Goal: Task Accomplishment & Management: Complete application form

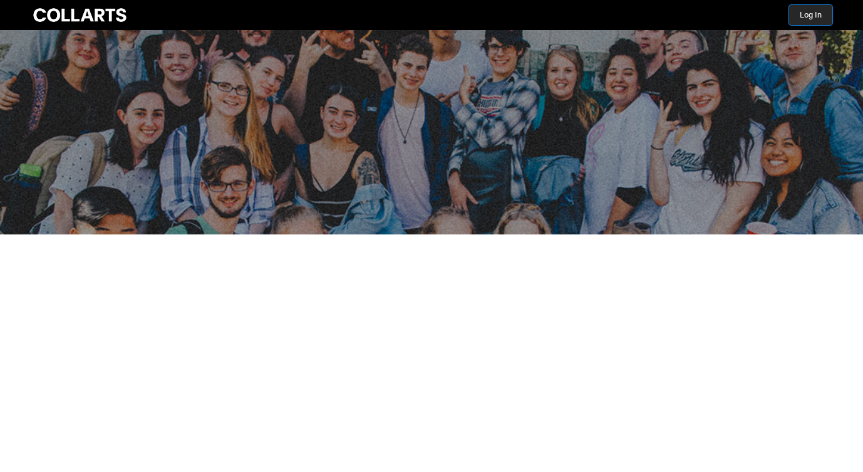
click at [810, 13] on button "Log In" at bounding box center [810, 15] width 43 height 20
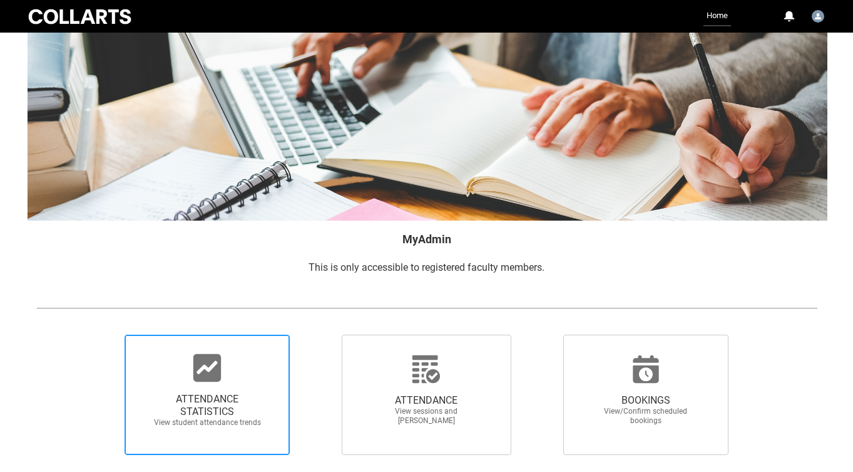
click at [202, 363] on icon at bounding box center [207, 368] width 28 height 28
click at [104, 334] on input "ATTENDANCE STATISTICS View student attendance trends" at bounding box center [103, 334] width 1 height 1
radio input "true"
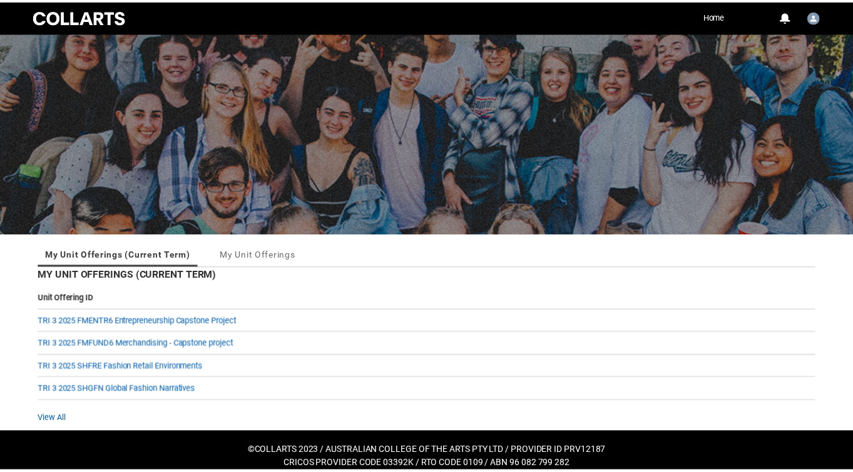
scroll to position [11, 0]
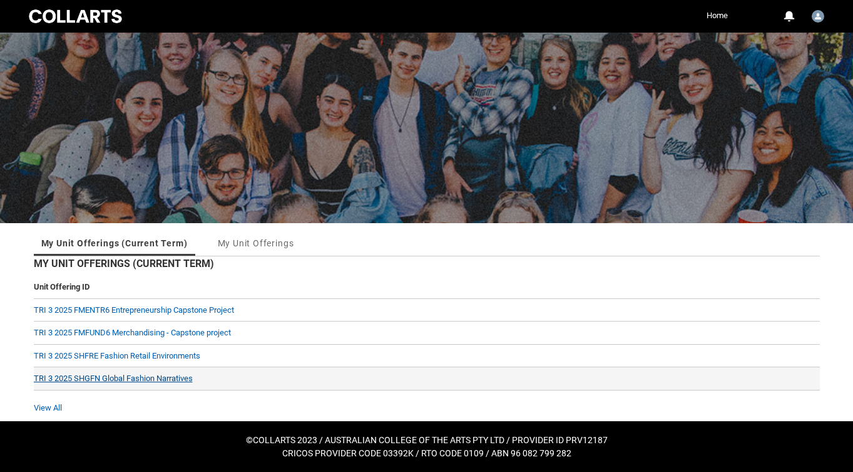
click at [150, 378] on link "TRI 3 2025 SHGFN Global Fashion Narratives" at bounding box center [113, 377] width 159 height 9
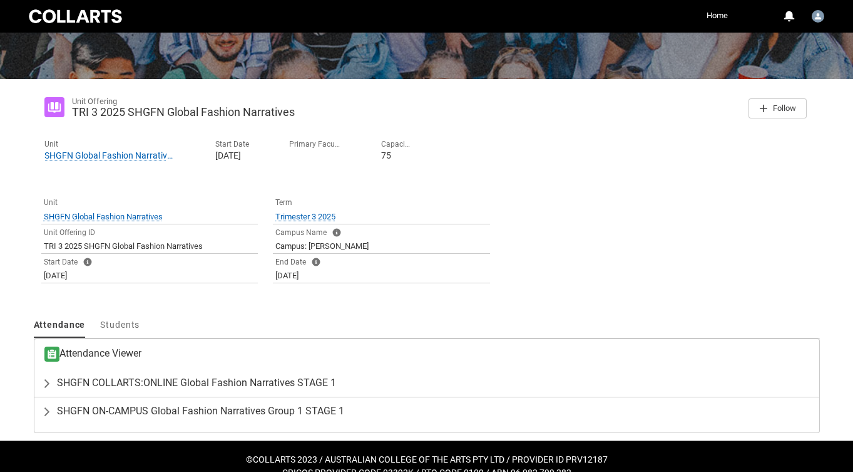
scroll to position [162, 0]
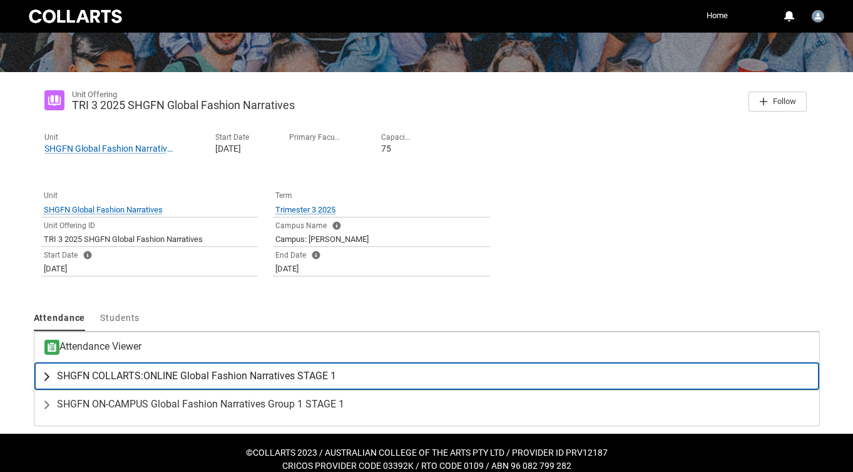
click at [187, 375] on span "SHGFN COLLARTS:ONLINE Global Fashion Narratives STAGE 1" at bounding box center [196, 375] width 279 height 13
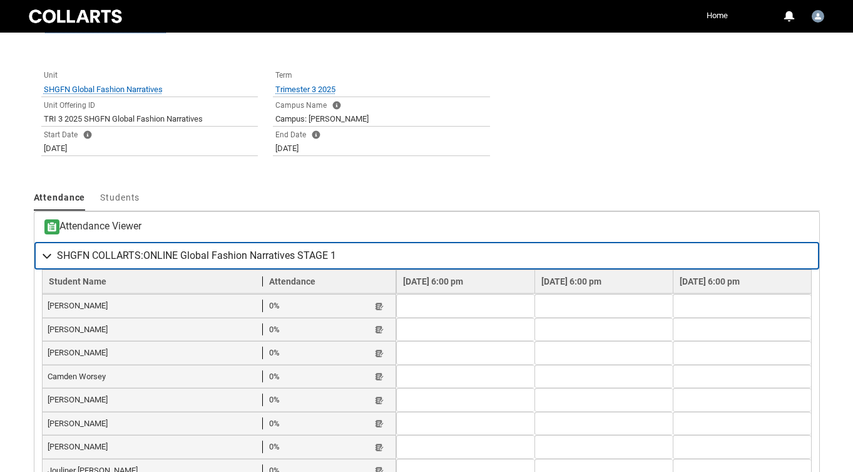
scroll to position [284, 0]
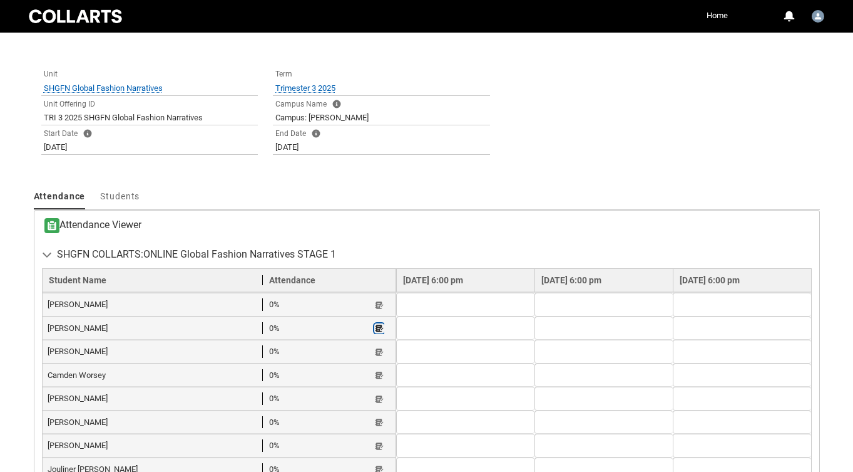
click at [375, 327] on lightning-primitive-icon "button" at bounding box center [379, 328] width 9 height 9
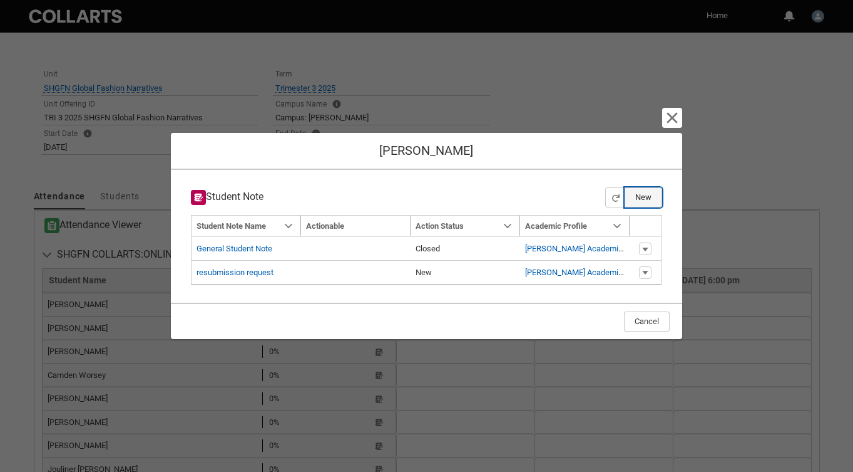
click at [644, 193] on button "New" at bounding box center [644, 197] width 38 height 20
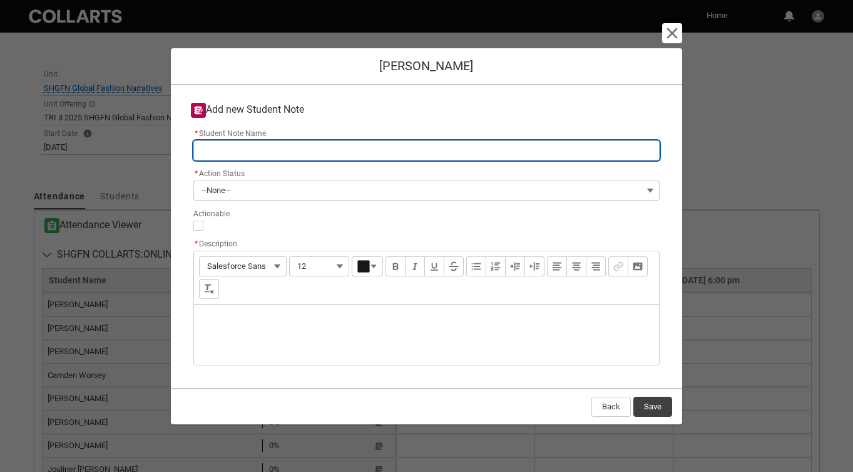
click at [280, 153] on input "* Student Note Name" at bounding box center [426, 150] width 467 height 20
type lightning-primitive-input-simple "r"
type input "r"
type lightning-primitive-input-simple "re"
type input "re"
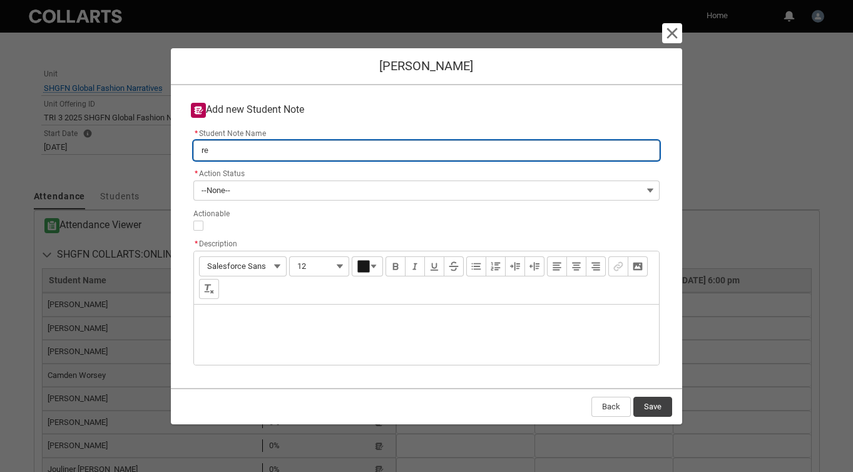
type lightning-primitive-input-simple "re-"
type input "re-"
type lightning-primitive-input-simple "re-s"
type input "re-s"
type lightning-primitive-input-simple "re-su"
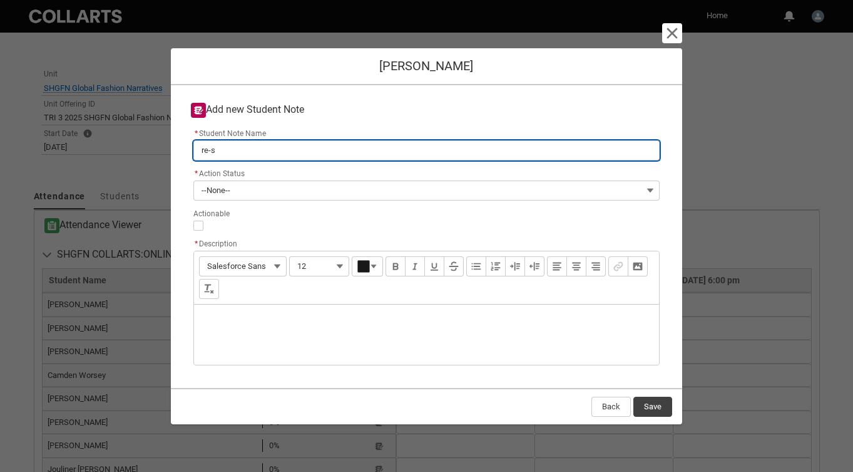
type input "re-su"
type lightning-primitive-input-simple "re-sub"
type input "re-sub"
type lightning-primitive-input-simple "re-subm"
type input "re-subm"
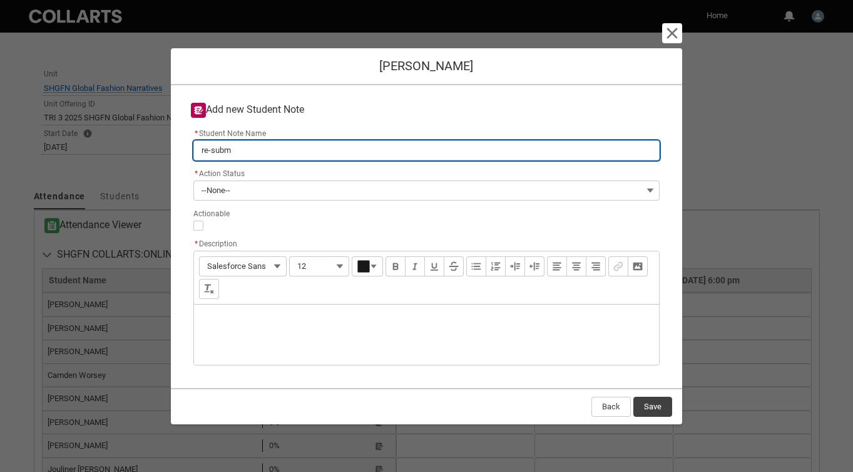
type lightning-primitive-input-simple "re-submi"
type input "re-submi"
type lightning-primitive-input-simple "re-submis"
type input "re-submis"
type lightning-primitive-input-simple "re-submiss"
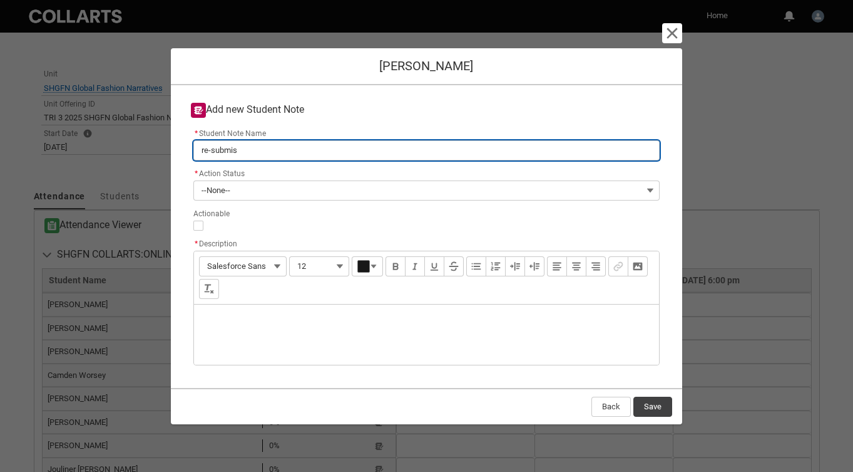
type input "re-submiss"
type lightning-primitive-input-simple "re-submissi"
type input "re-submissi"
type lightning-primitive-input-simple "re-submissio"
type input "re-submissio"
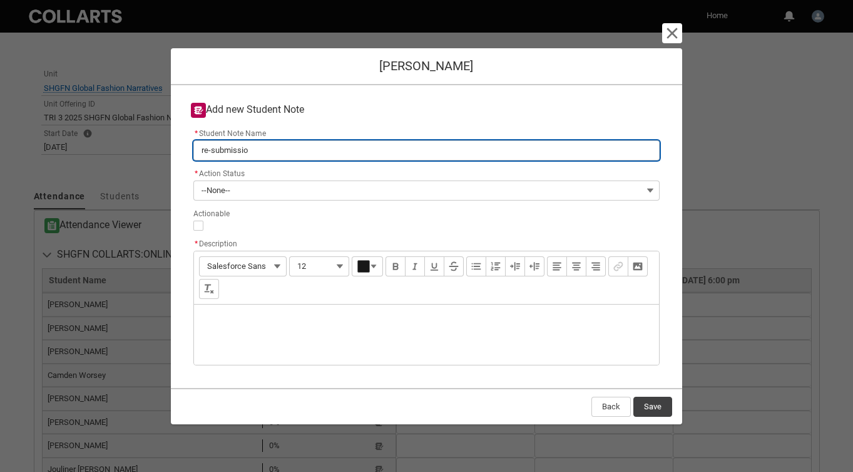
type lightning-primitive-input-simple "re-submission"
type input "re-submission"
type lightning-primitive-input-simple "re-submission"
type input "re-submission"
type lightning-primitive-input-simple "re-submission A"
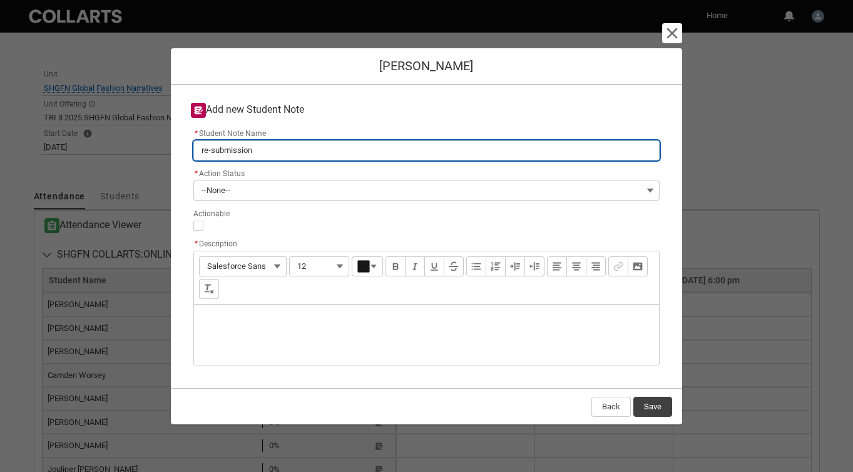
type input "re-submission A"
type lightning-primitive-input-simple "re-submission A1"
type input "re-submission A1"
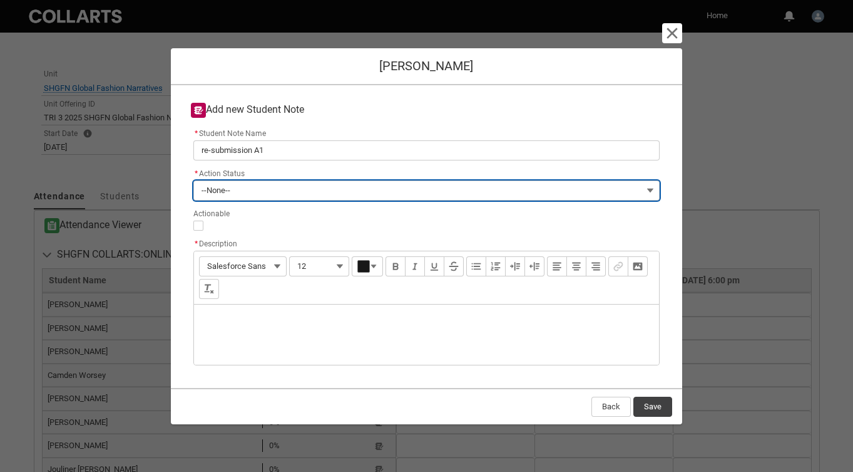
click at [239, 191] on button "--None--" at bounding box center [426, 190] width 467 height 20
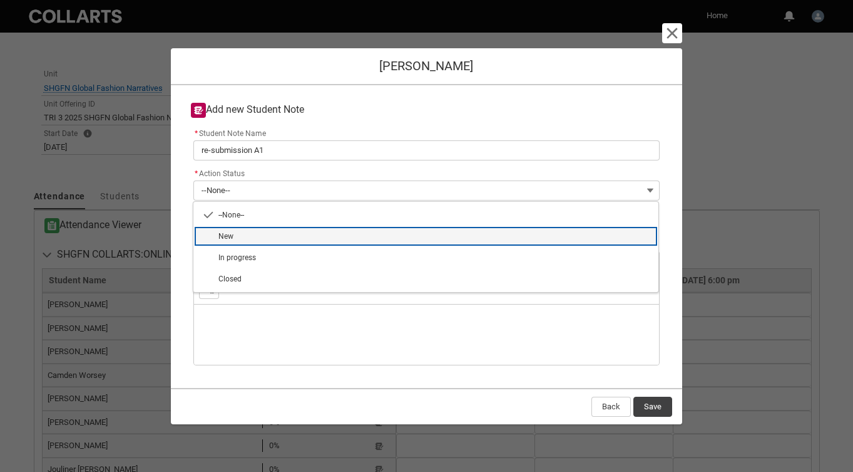
click at [239, 231] on span "New" at bounding box center [435, 235] width 433 height 11
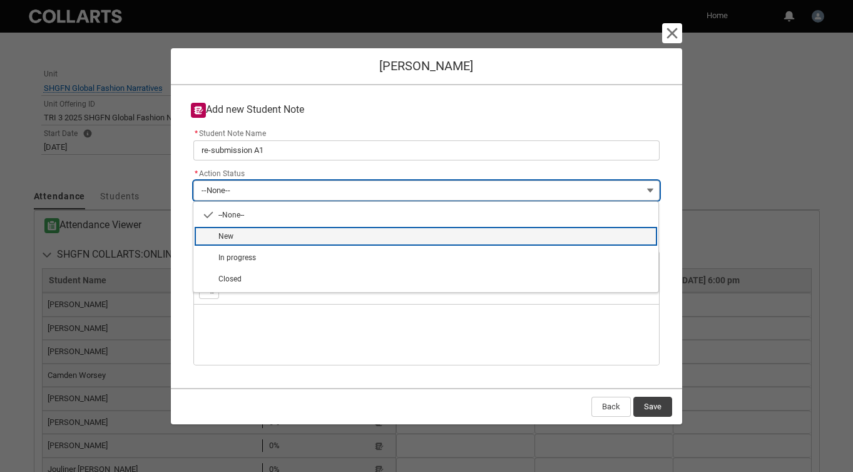
type lightning-combobox "New"
type lightning-picklist "New"
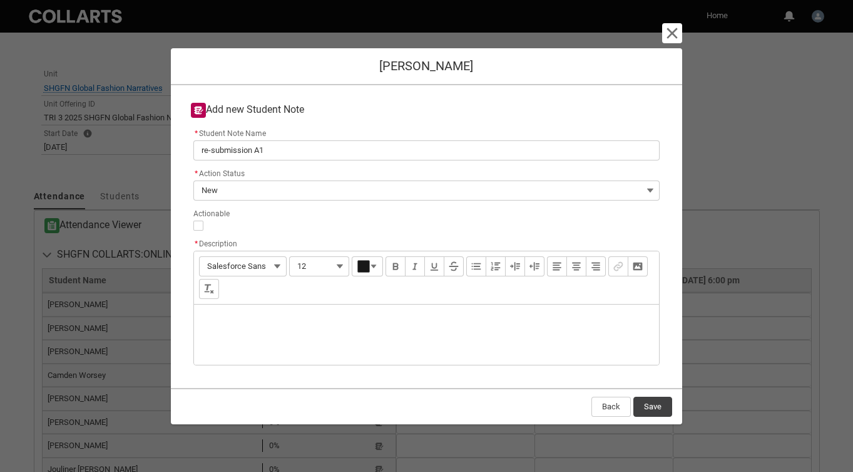
click at [240, 343] on div "Description" at bounding box center [427, 334] width 466 height 60
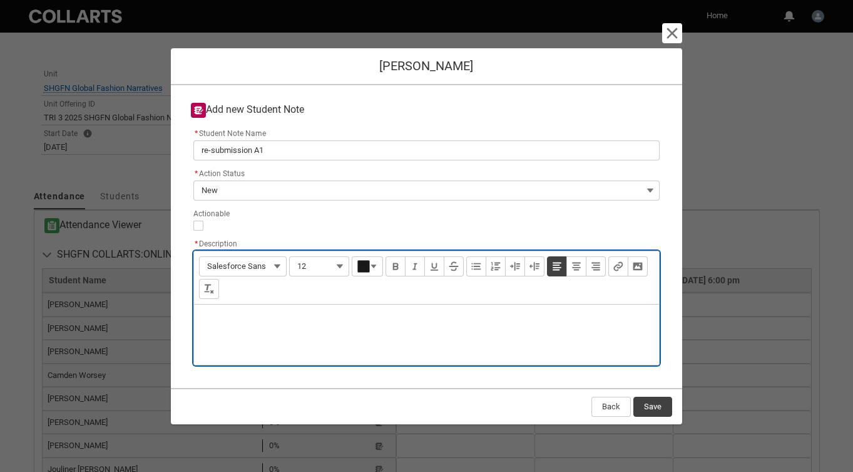
type lightning-input-rich-text "<p>N</p>"
type lightning-input-rich-text "<p>No reply to email to re-submit written part </p>"
click at [657, 404] on button "Save" at bounding box center [653, 406] width 39 height 20
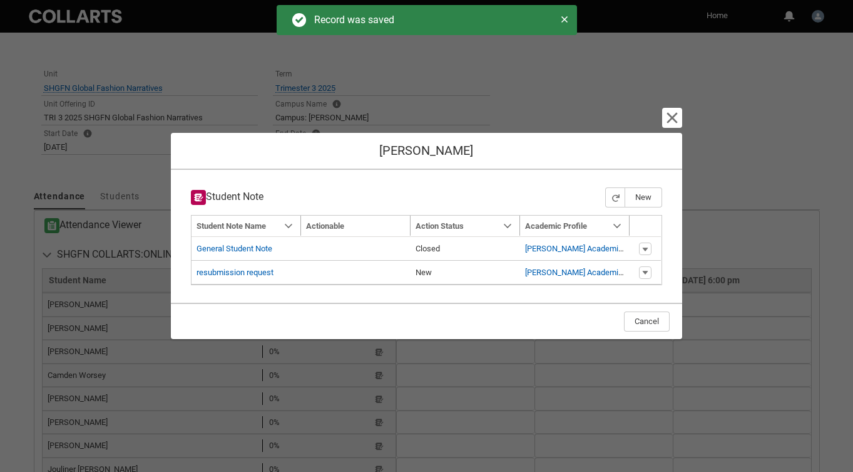
type input "175"
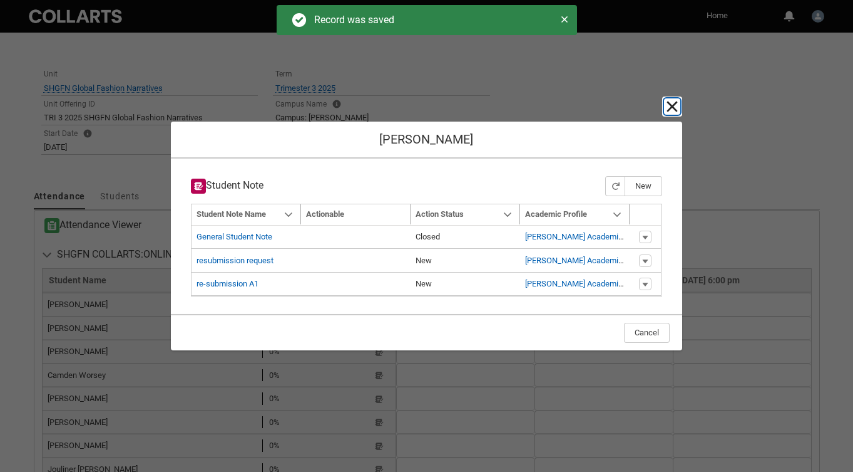
click at [673, 106] on lightning-primitive-icon "button" at bounding box center [672, 106] width 15 height 15
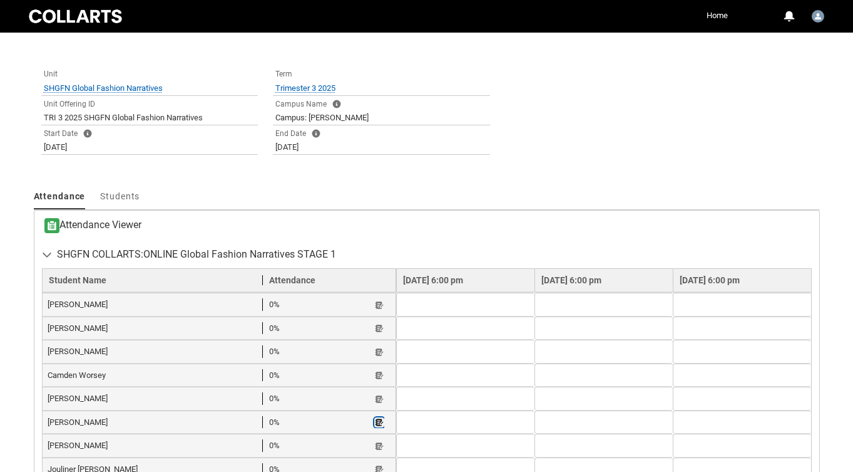
click at [375, 418] on lightning-primitive-icon "button" at bounding box center [379, 422] width 9 height 9
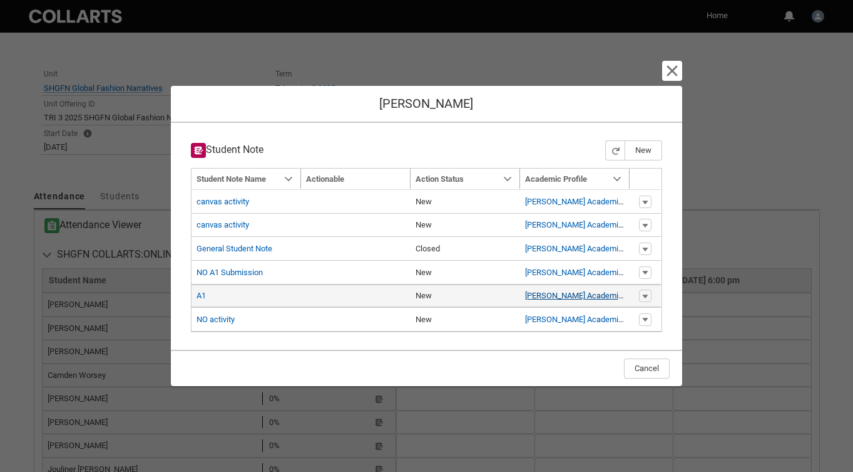
click at [540, 299] on link "Gemma Schwalger Academic Profile" at bounding box center [586, 295] width 122 height 9
type input "177"
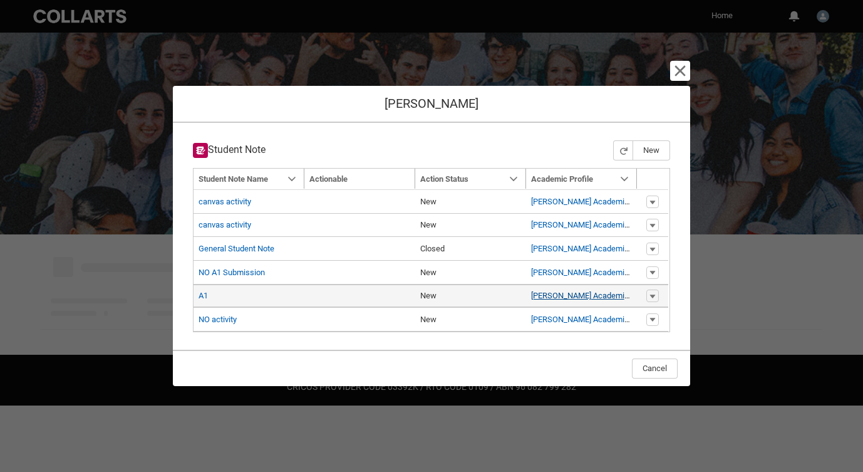
type input "175"
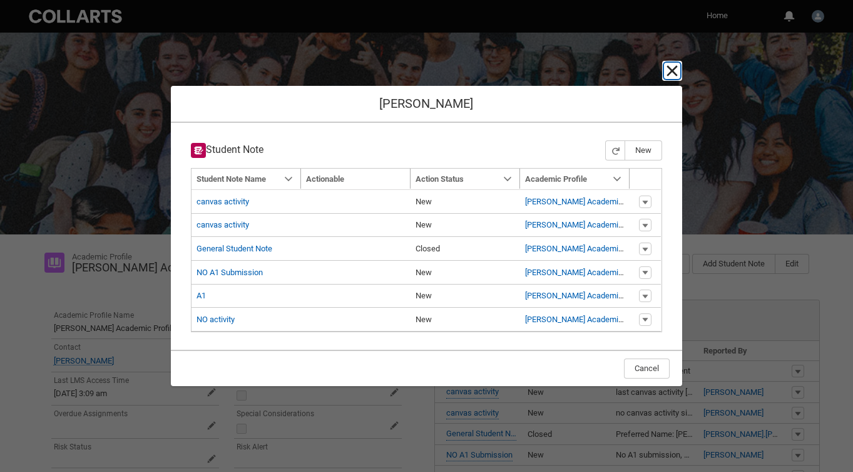
click at [678, 68] on lightning-primitive-icon "button" at bounding box center [672, 70] width 15 height 15
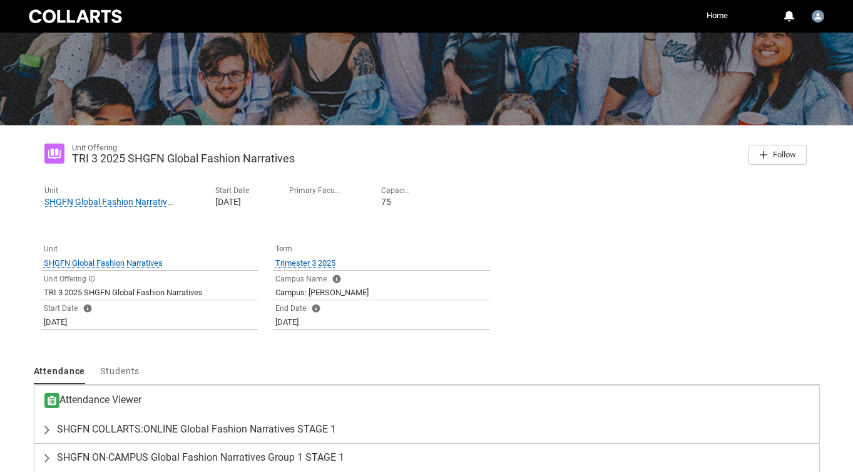
scroll to position [175, 0]
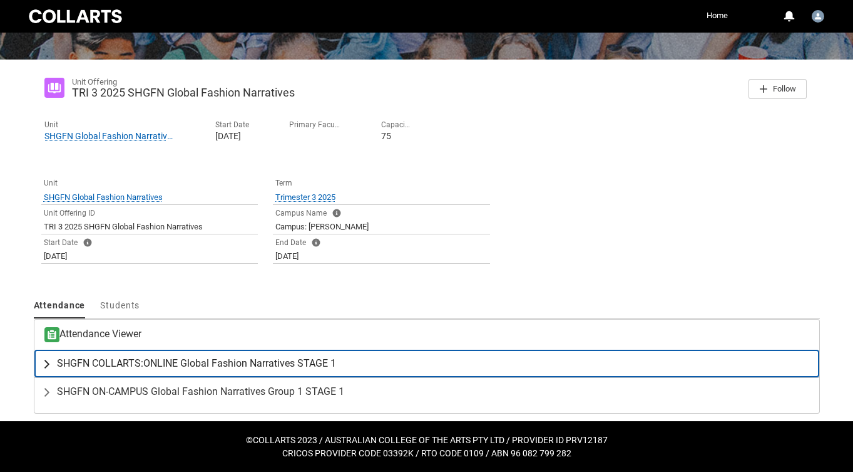
click at [158, 364] on span "SHGFN COLLARTS:ONLINE Global Fashion Narratives STAGE 1" at bounding box center [196, 363] width 279 height 13
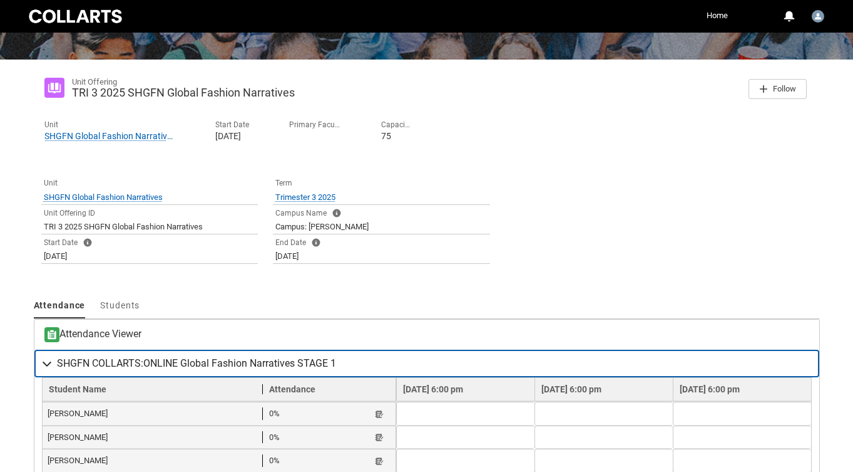
click at [158, 364] on span "SHGFN COLLARTS:ONLINE Global Fashion Narratives STAGE 1" at bounding box center [196, 363] width 279 height 13
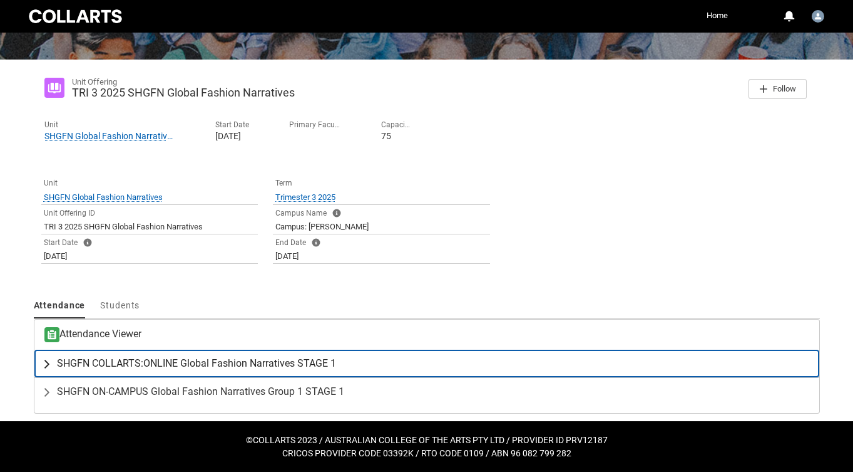
click at [158, 364] on span "SHGFN COLLARTS:ONLINE Global Fashion Narratives STAGE 1" at bounding box center [196, 363] width 279 height 13
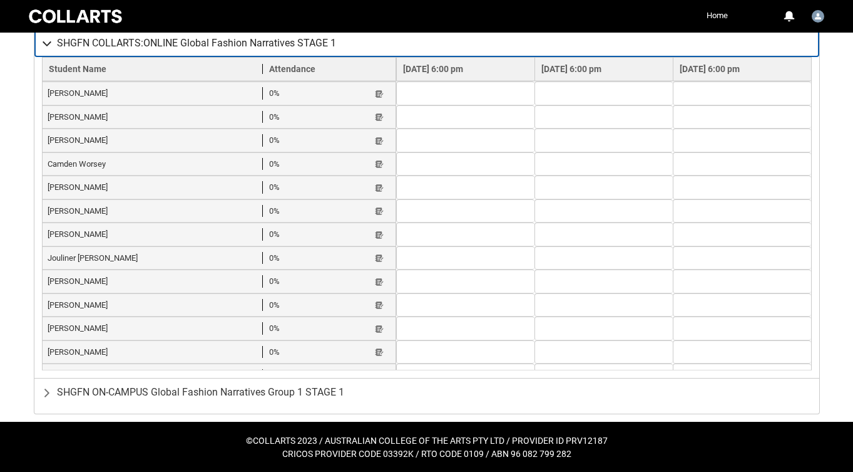
scroll to position [495, 0]
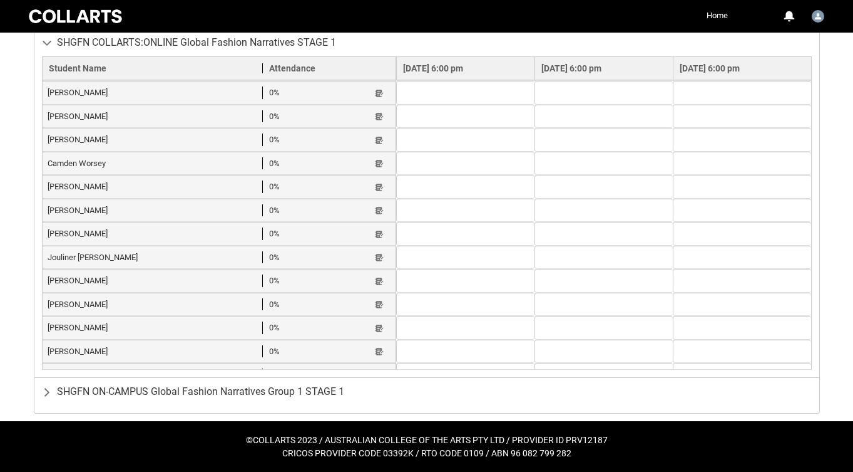
click at [375, 441] on lightning-primitive-icon "button" at bounding box center [379, 445] width 9 height 9
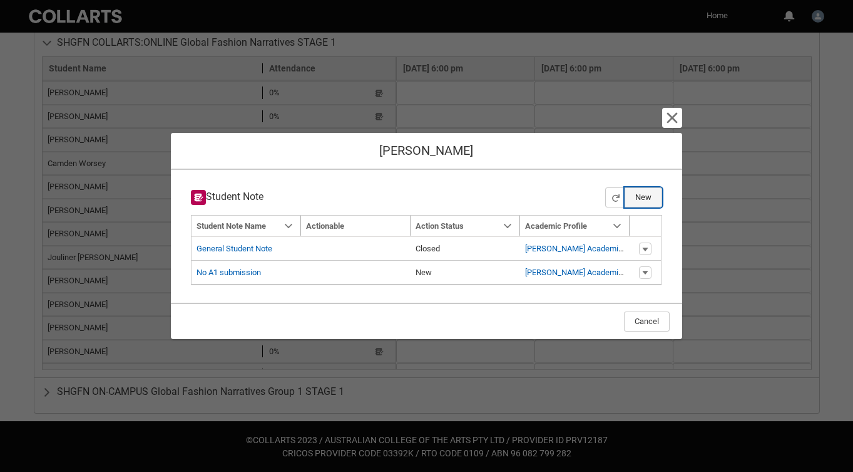
click at [646, 198] on button "New" at bounding box center [644, 197] width 38 height 20
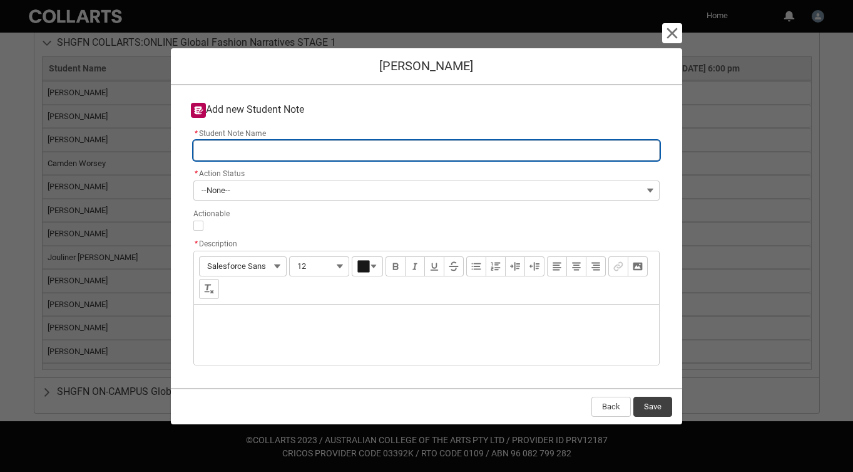
click at [297, 147] on input "* Student Note Name" at bounding box center [426, 150] width 467 height 20
type lightning-primitive-input-simple "No A1 submission"
type input "No A1 submission"
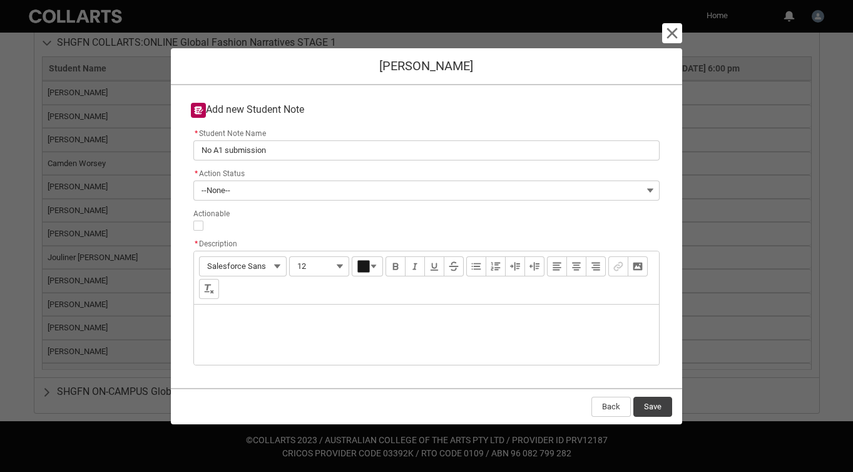
click at [264, 338] on div "Description" at bounding box center [427, 334] width 466 height 60
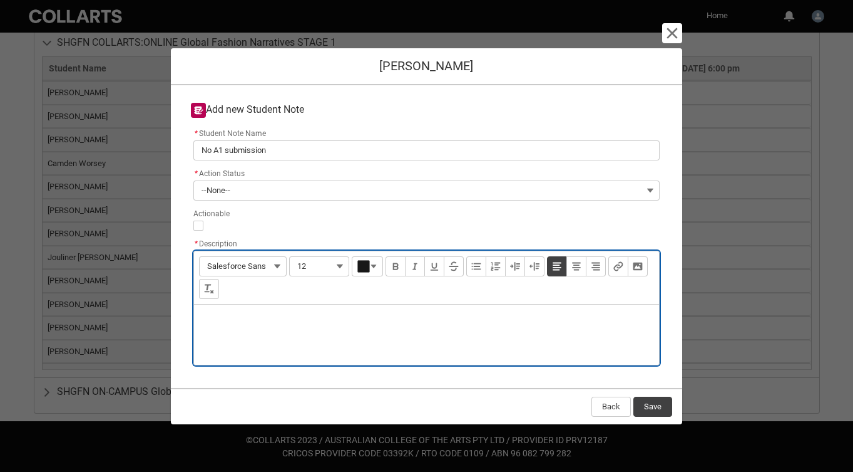
type lightning-input-rich-text "<p>N</p>"
type lightning-input-rich-text "<p>No A1 submission </p>"
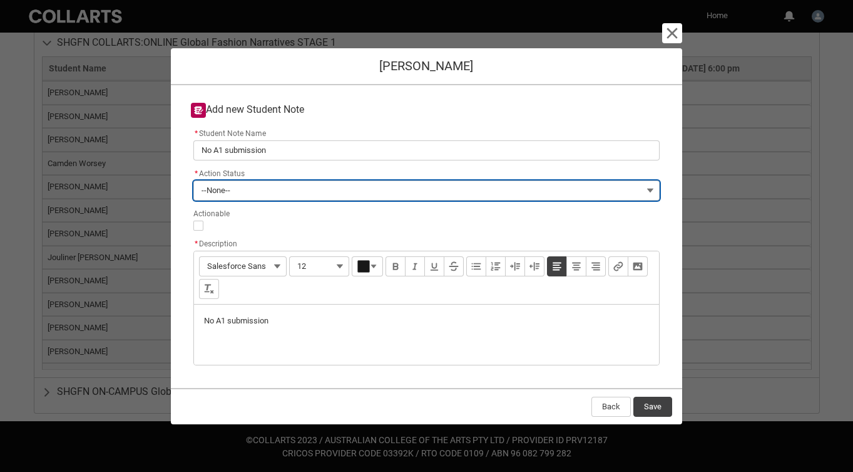
click at [650, 187] on button "--None--" at bounding box center [426, 190] width 467 height 20
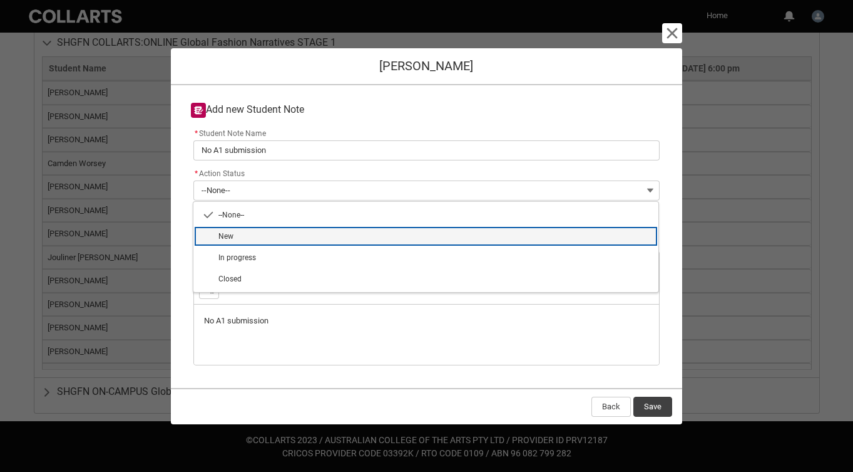
click at [637, 234] on span "New" at bounding box center [435, 235] width 433 height 11
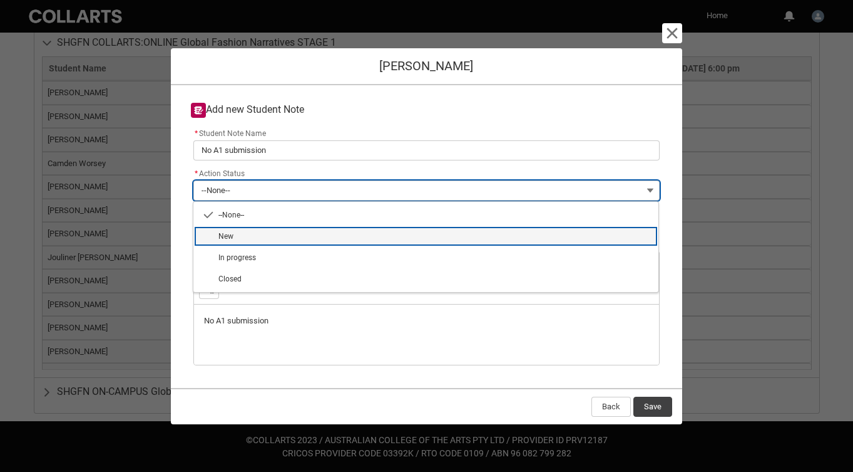
type lightning-combobox "New"
type lightning-picklist "New"
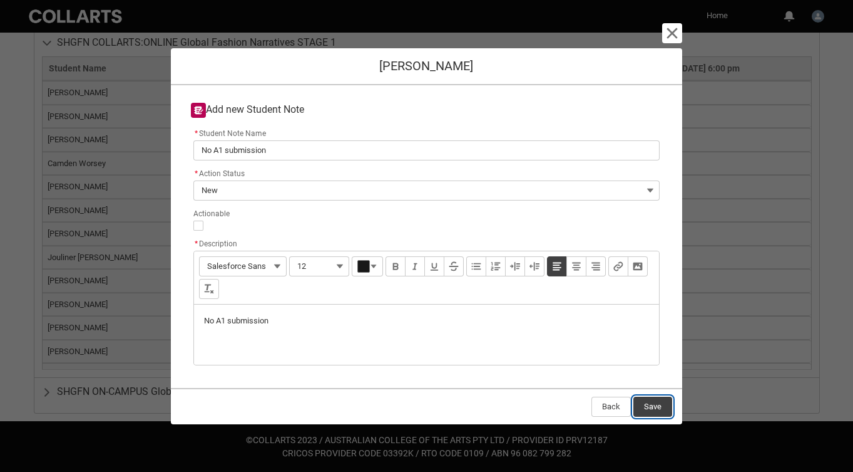
click at [662, 410] on button "Save" at bounding box center [653, 406] width 39 height 20
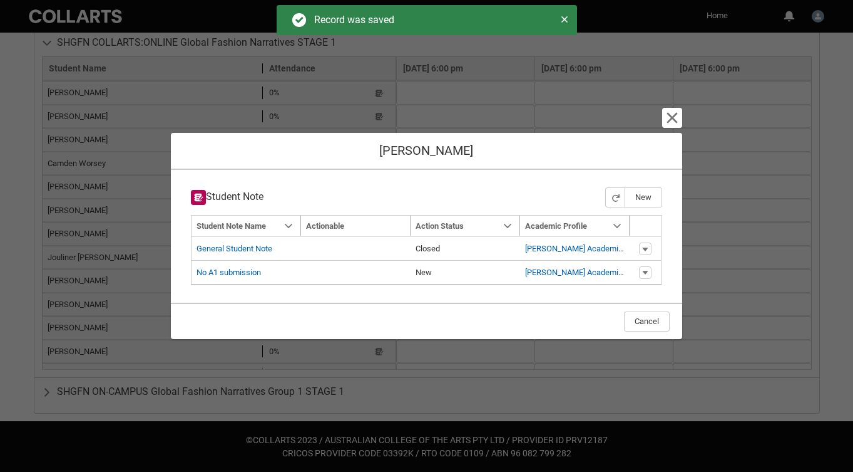
type input "175"
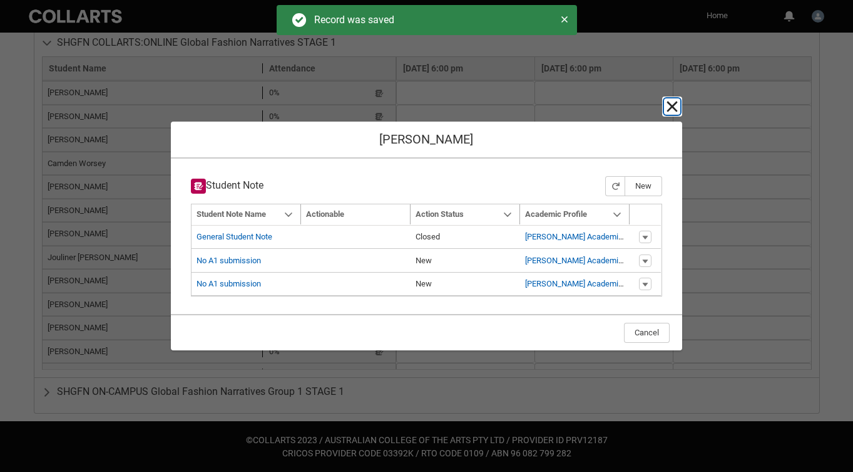
click at [675, 107] on lightning-primitive-icon "button" at bounding box center [672, 106] width 15 height 15
